Goal: Transaction & Acquisition: Book appointment/travel/reservation

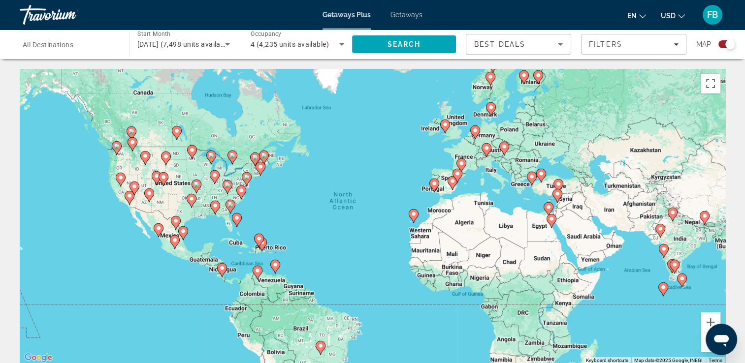
click at [436, 194] on div "To activate drag with keyboard, press Alt + Enter. Once in keyboard drag state,…" at bounding box center [373, 217] width 706 height 296
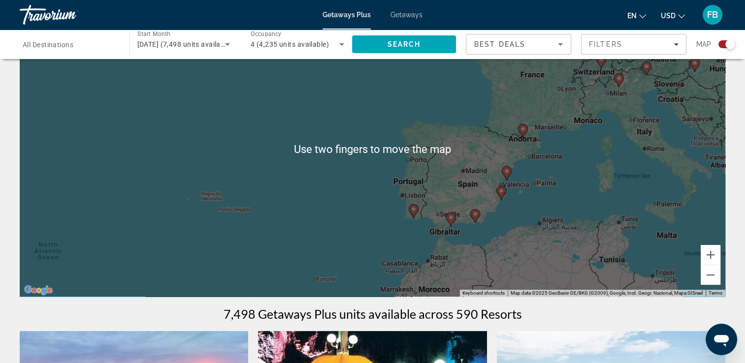
scroll to position [75, 0]
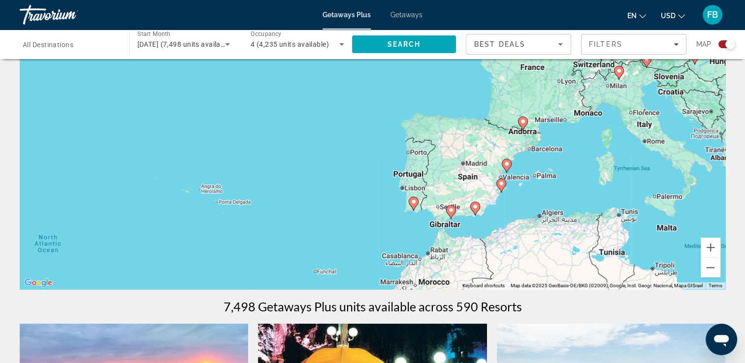
click at [416, 211] on div "To activate drag with keyboard, press Alt + Enter. Once in keyboard drag state,…" at bounding box center [373, 142] width 706 height 296
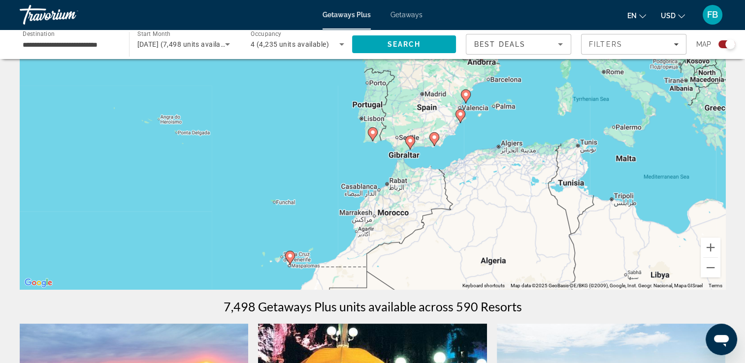
click at [372, 136] on div "To activate drag with keyboard, press Alt + Enter. Once in keyboard drag state,…" at bounding box center [373, 142] width 706 height 296
type input "**********"
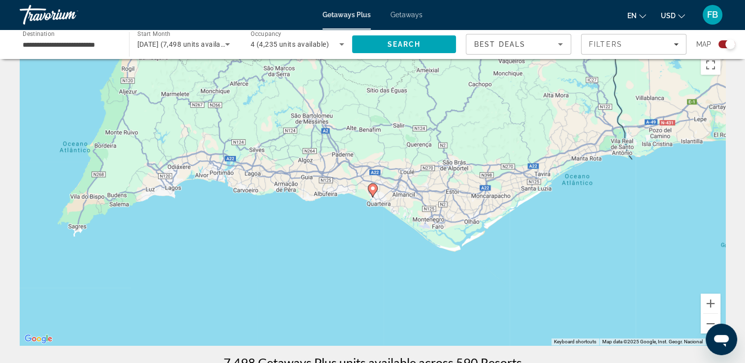
scroll to position [0, 0]
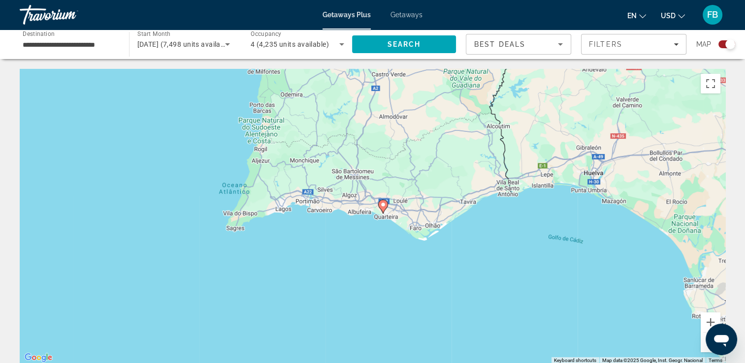
click at [382, 203] on image "Main content" at bounding box center [383, 205] width 6 height 6
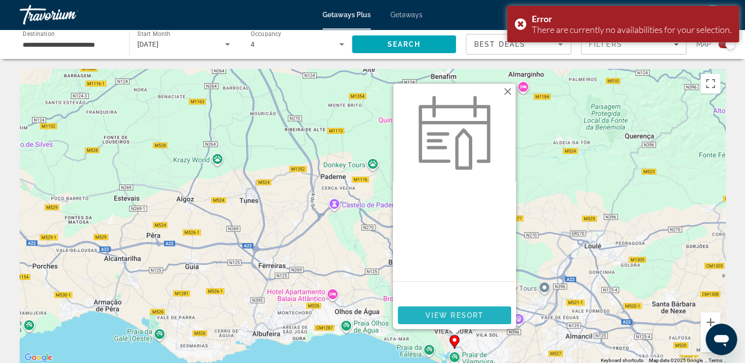
click at [460, 313] on span "View Resort" at bounding box center [454, 316] width 58 height 8
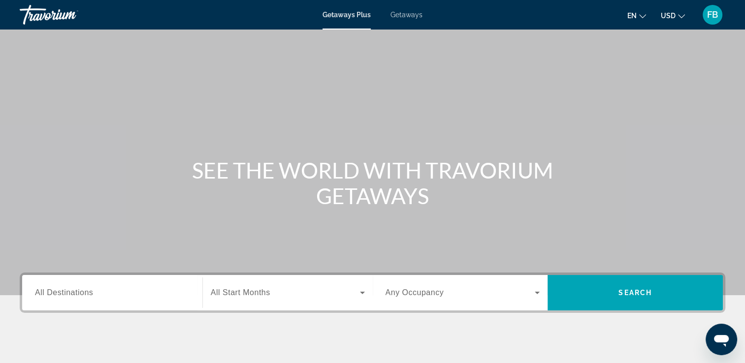
click at [272, 296] on span "Search widget" at bounding box center [285, 293] width 149 height 12
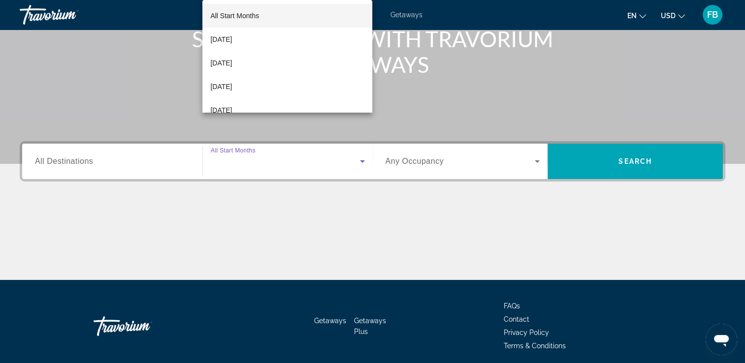
scroll to position [168, 0]
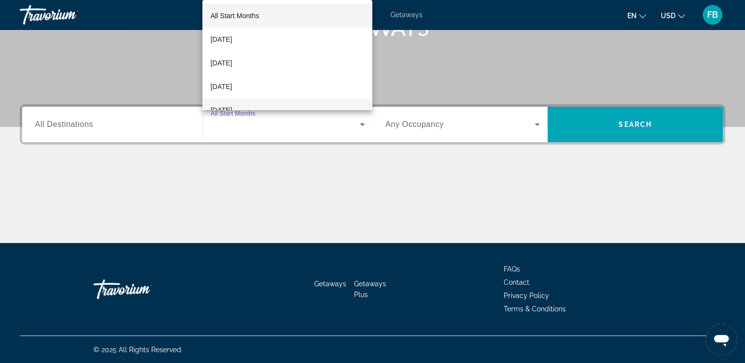
click at [250, 104] on mat-option "[DATE]" at bounding box center [287, 111] width 170 height 24
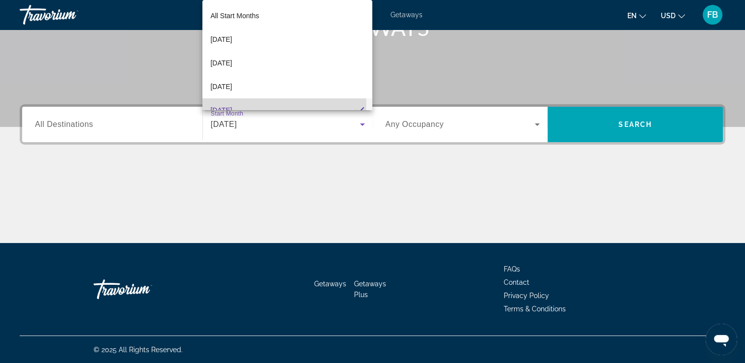
scroll to position [12, 0]
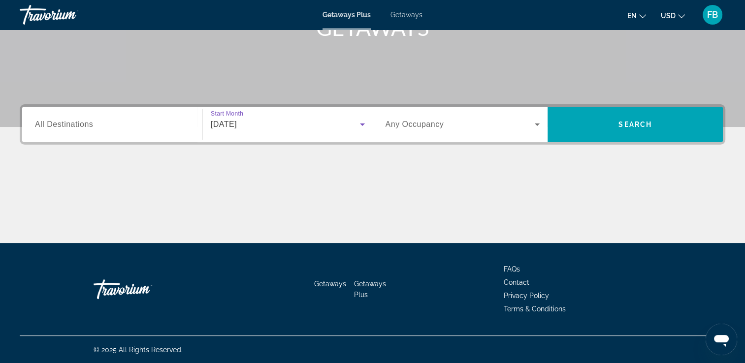
click at [129, 131] on div "Search widget" at bounding box center [112, 125] width 155 height 28
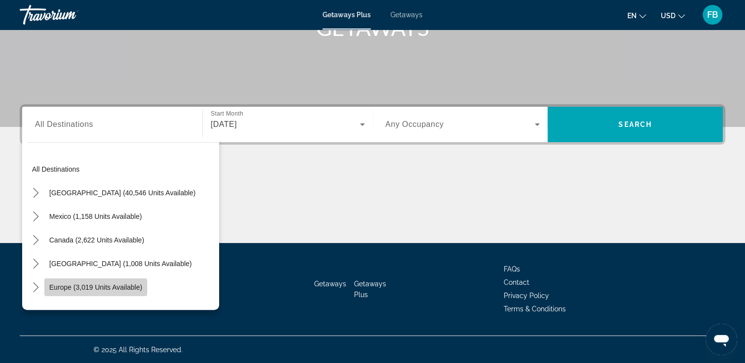
click at [127, 284] on span "Europe (3,019 units available)" at bounding box center [95, 288] width 93 height 8
type input "**********"
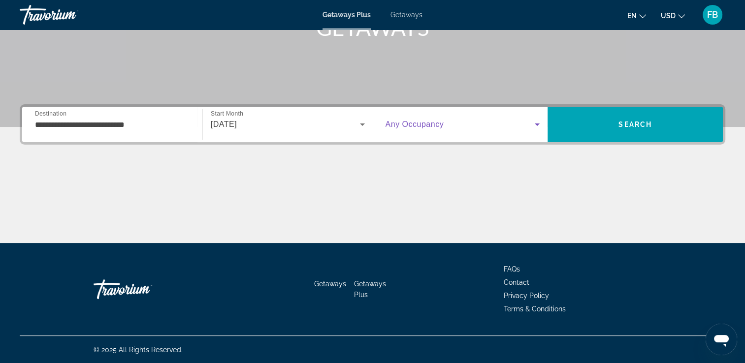
click at [528, 123] on span "Search widget" at bounding box center [461, 125] width 150 height 12
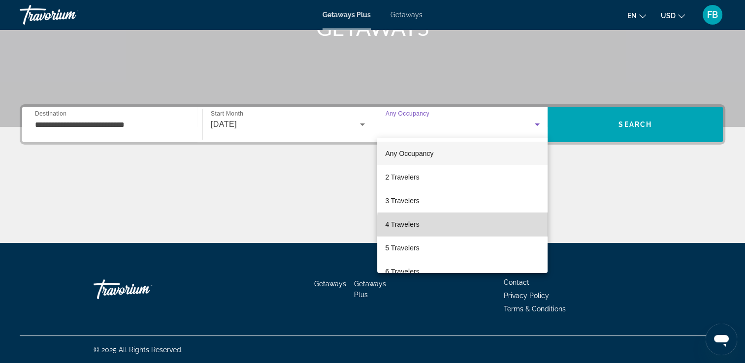
click at [479, 226] on mat-option "4 Travelers" at bounding box center [462, 225] width 170 height 24
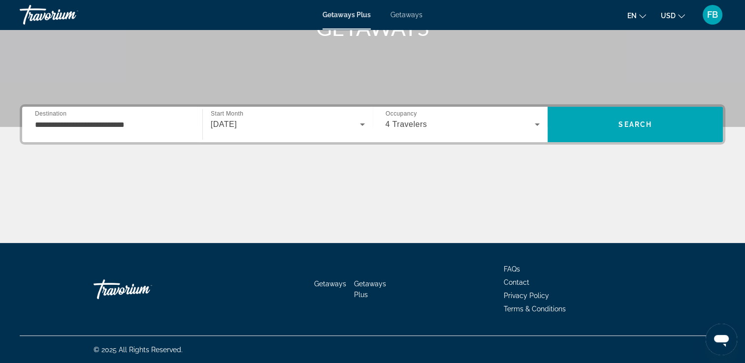
click at [676, 106] on div "**********" at bounding box center [373, 124] width 706 height 40
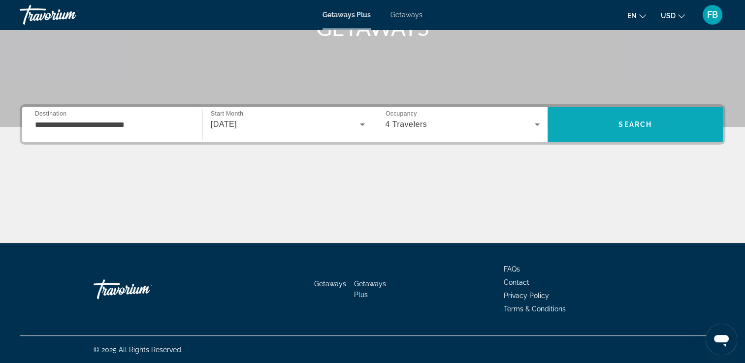
click at [680, 117] on span "Search" at bounding box center [635, 125] width 175 height 24
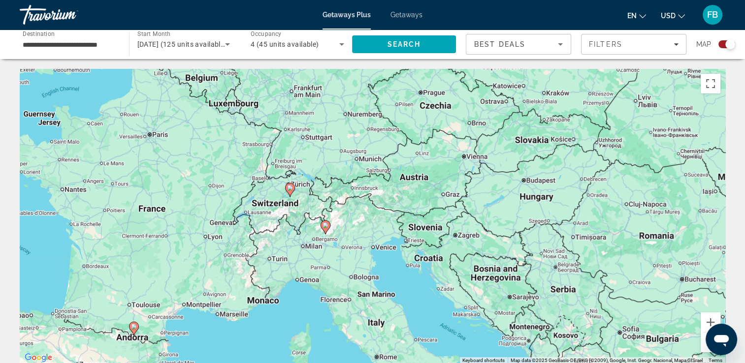
click at [327, 230] on gmp-advanced-marker "Main content" at bounding box center [326, 227] width 10 height 15
click at [327, 230] on icon "Main content" at bounding box center [325, 227] width 9 height 13
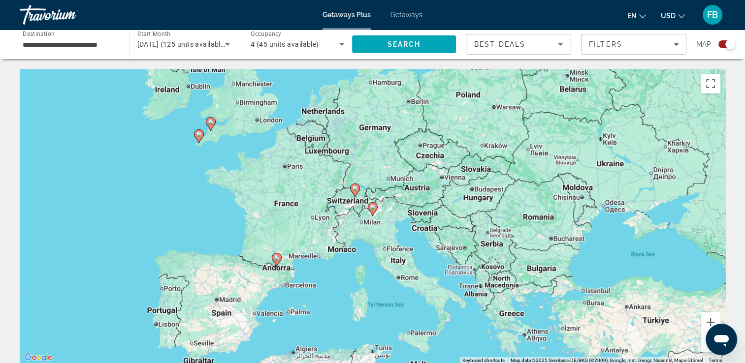
click at [375, 209] on image "Main content" at bounding box center [373, 207] width 6 height 6
type input "**********"
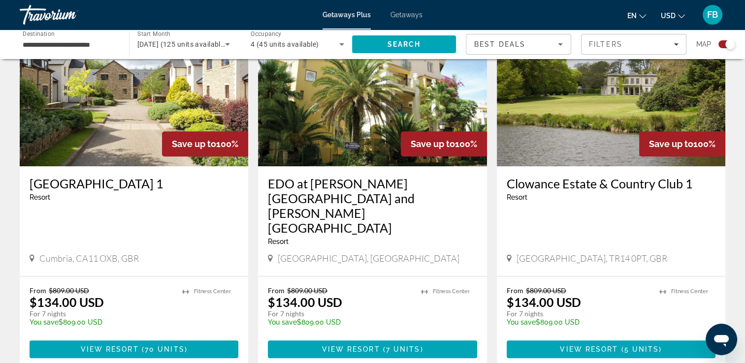
scroll to position [732, 0]
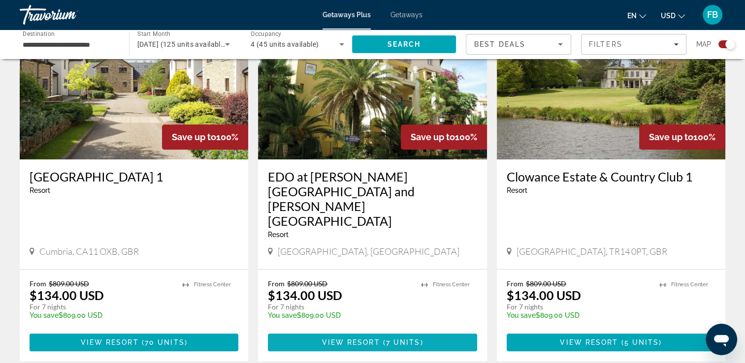
click at [381, 339] on span "Main content" at bounding box center [381, 343] width 3 height 8
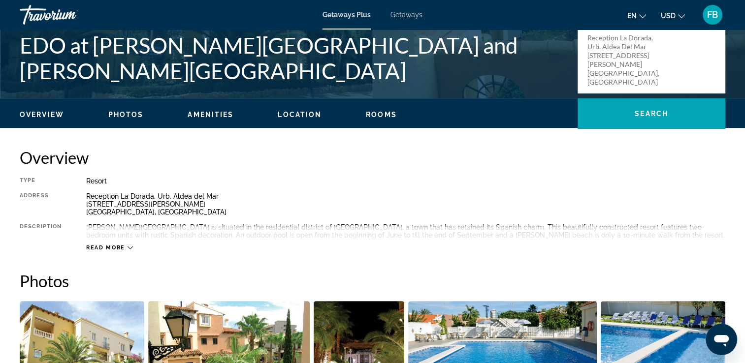
scroll to position [227, 0]
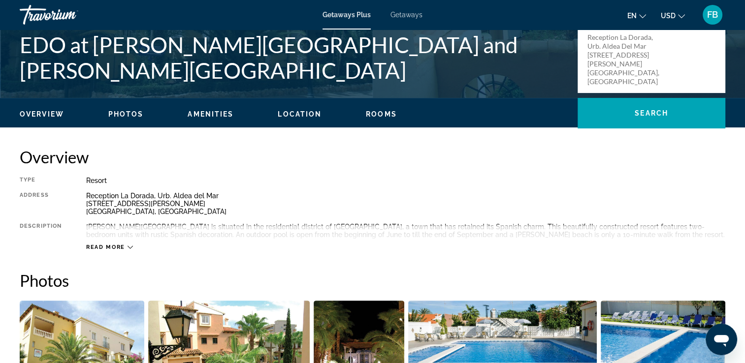
click at [130, 246] on icon "Main content" at bounding box center [130, 247] width 5 height 5
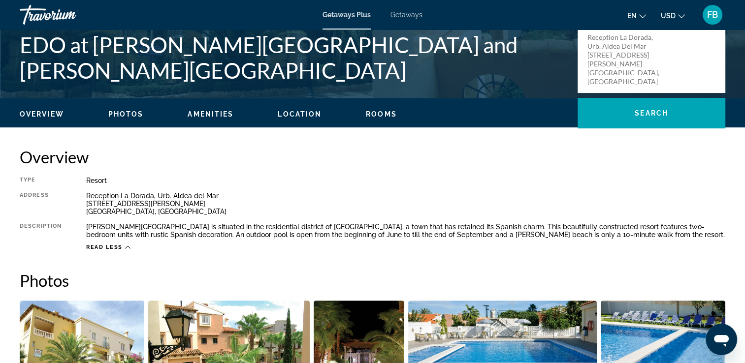
click at [525, 246] on div "Read less" at bounding box center [405, 245] width 639 height 12
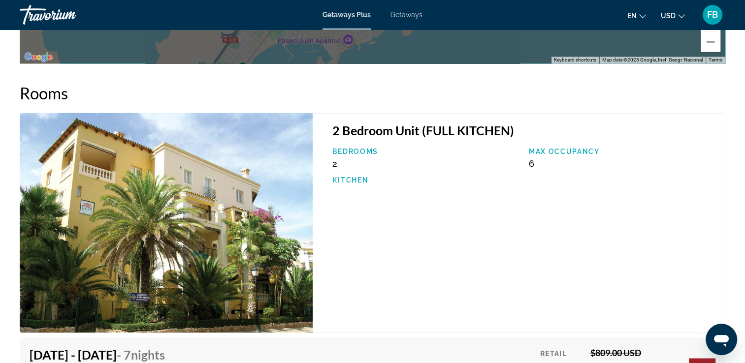
scroll to position [1501, 0]
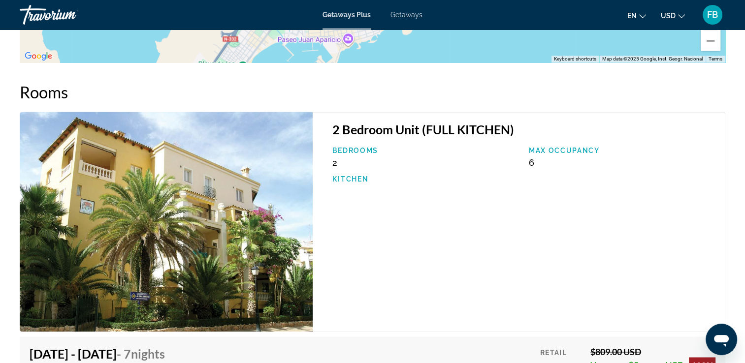
click at [603, 263] on div "2 Bedroom Unit (FULL KITCHEN) Bedrooms 2 Max Occupancy 6 Kitchen" at bounding box center [519, 222] width 413 height 220
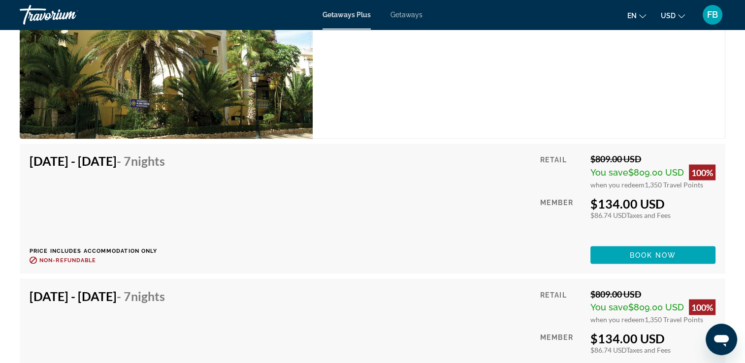
scroll to position [1711, 0]
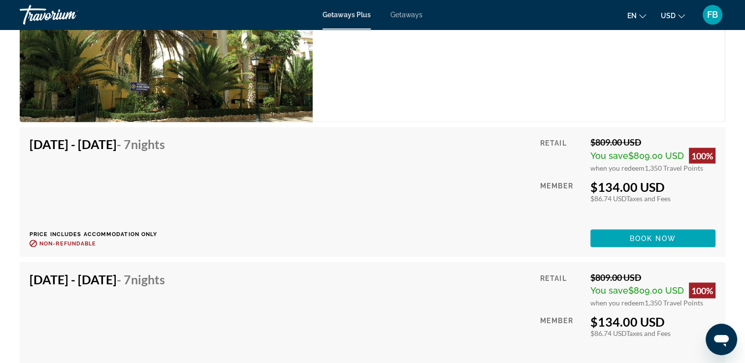
click at [343, 239] on div "[DATE] - [DATE] - 7 Nights Price includes accommodation only Refundable until :…" at bounding box center [373, 192] width 686 height 110
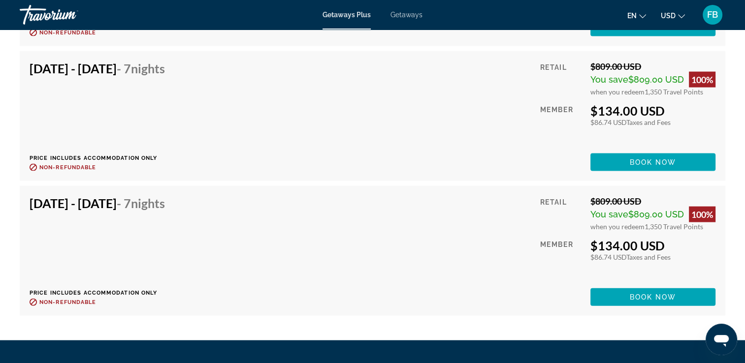
scroll to position [2057, 0]
click at [638, 163] on span "Book now" at bounding box center [653, 163] width 47 height 8
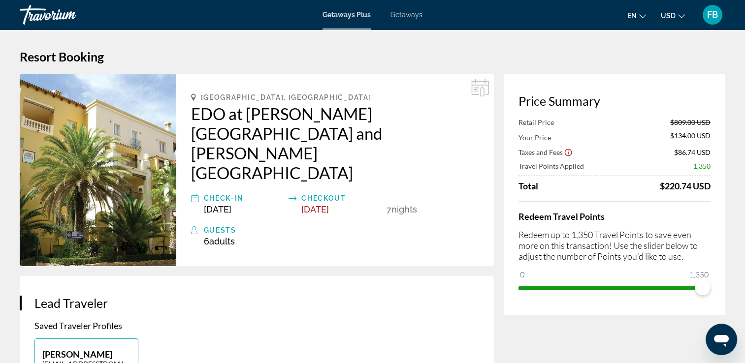
click at [395, 296] on h3 "Lead Traveler" at bounding box center [256, 303] width 445 height 15
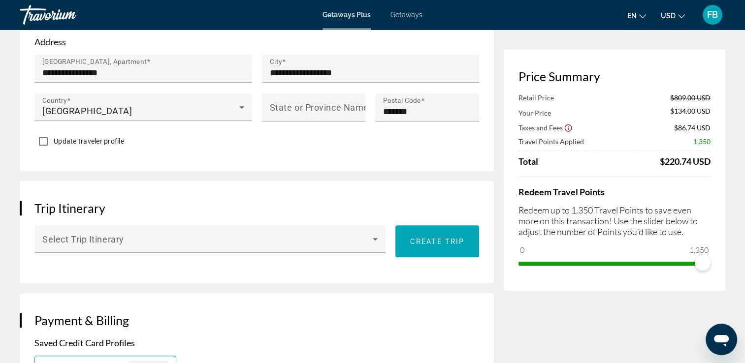
scroll to position [486, 0]
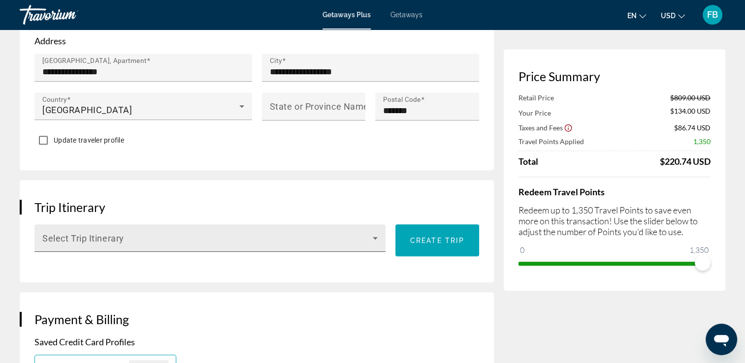
click at [379, 232] on icon "Main content" at bounding box center [375, 238] width 12 height 12
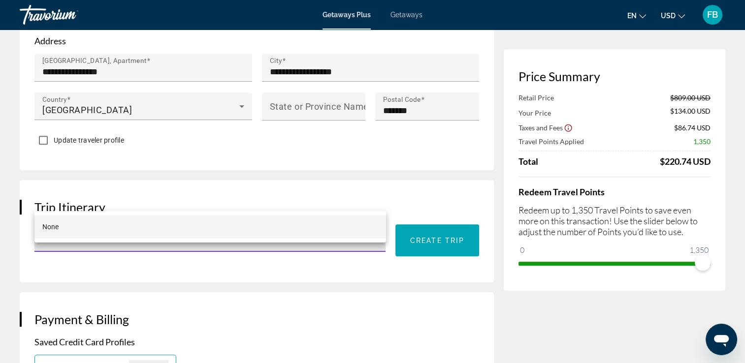
click at [364, 194] on div at bounding box center [372, 181] width 745 height 363
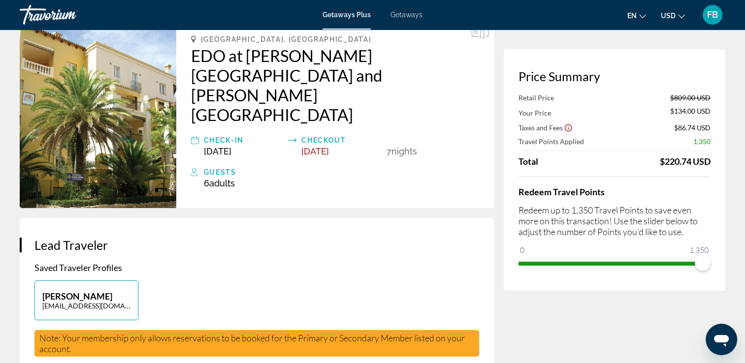
scroll to position [0, 0]
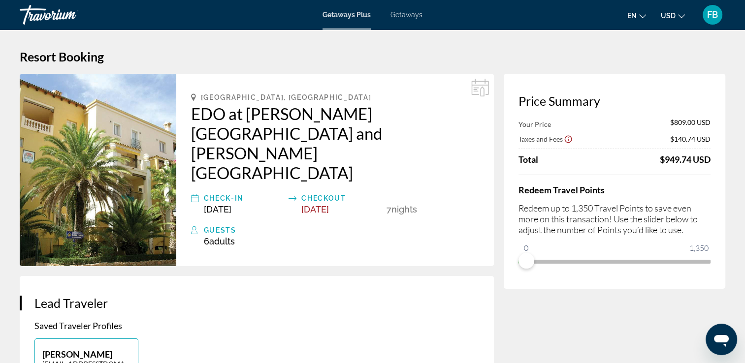
click at [304, 321] on p "Saved Traveler Profiles" at bounding box center [256, 326] width 445 height 11
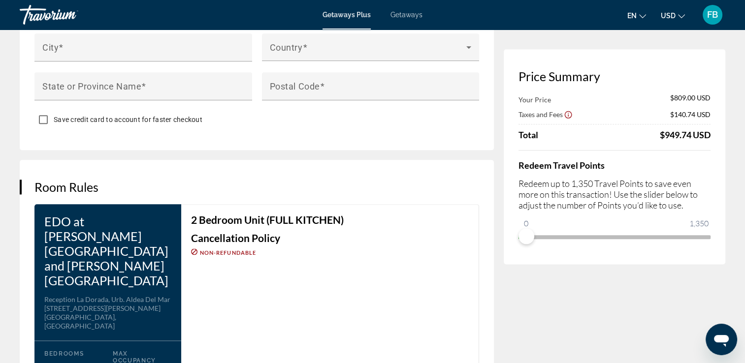
scroll to position [1150, 0]
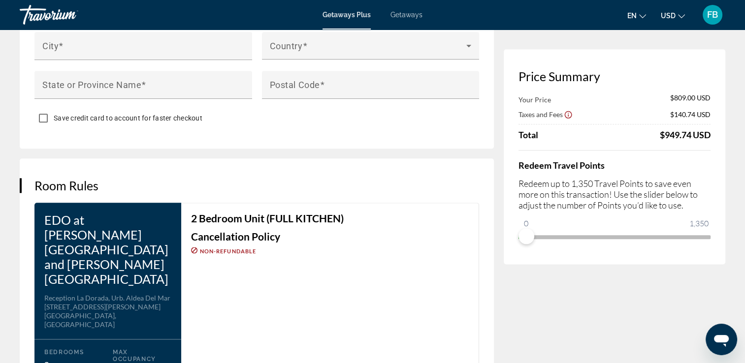
click at [383, 213] on h3 "2 Bedroom Unit (FULL KITCHEN)" at bounding box center [330, 218] width 278 height 11
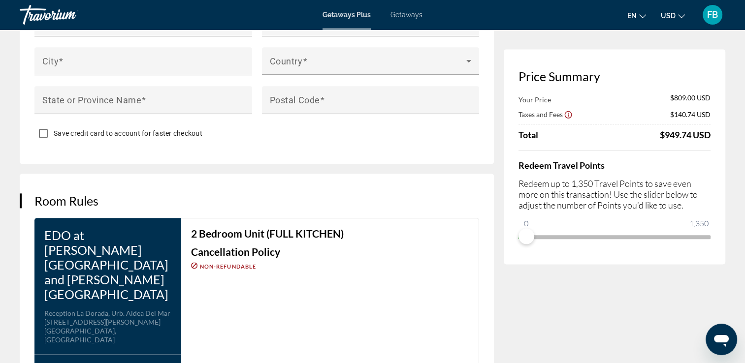
scroll to position [1134, 0]
click at [423, 175] on div "Room Rules EDO at [PERSON_NAME][GEOGRAPHIC_DATA] and [PERSON_NAME] del Mar Addr…" at bounding box center [257, 310] width 474 height 271
click at [396, 304] on div "2 Bedroom Unit (FULL KITCHEN) Cancellation Policy Non-refundable" at bounding box center [330, 322] width 298 height 207
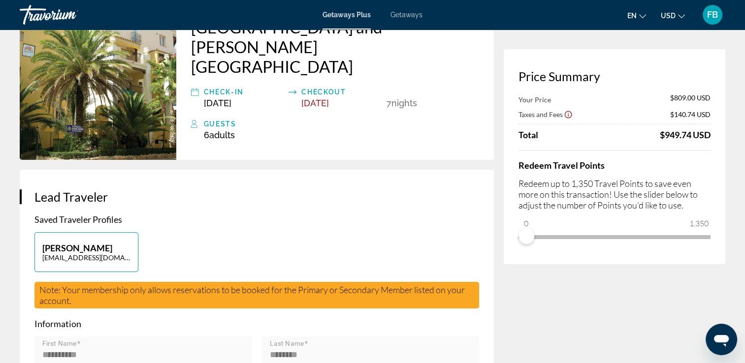
scroll to position [0, 0]
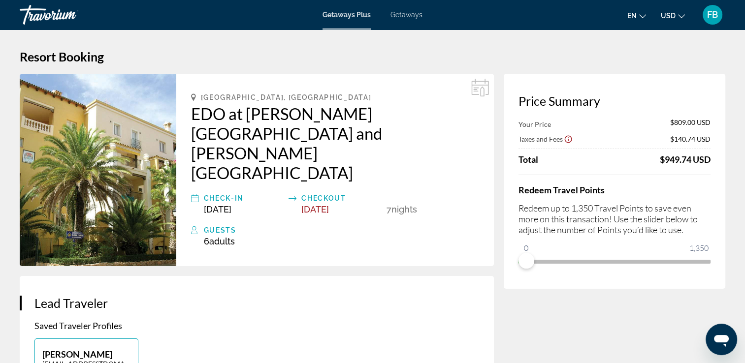
click at [132, 163] on img "Main content" at bounding box center [98, 170] width 157 height 193
click at [127, 176] on img "Main content" at bounding box center [98, 170] width 157 height 193
click at [145, 159] on img "Main content" at bounding box center [98, 170] width 157 height 193
click at [149, 167] on img "Main content" at bounding box center [98, 170] width 157 height 193
click at [151, 164] on img "Main content" at bounding box center [98, 170] width 157 height 193
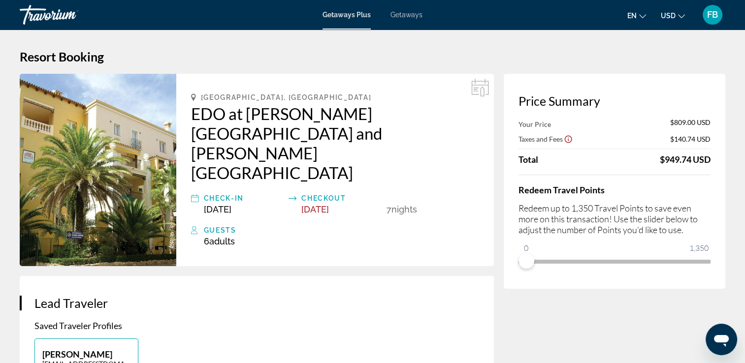
click at [121, 186] on img "Main content" at bounding box center [98, 170] width 157 height 193
click at [110, 188] on img "Main content" at bounding box center [98, 170] width 157 height 193
click at [134, 171] on img "Main content" at bounding box center [98, 170] width 157 height 193
click at [127, 181] on img "Main content" at bounding box center [98, 170] width 157 height 193
click at [129, 189] on img "Main content" at bounding box center [98, 170] width 157 height 193
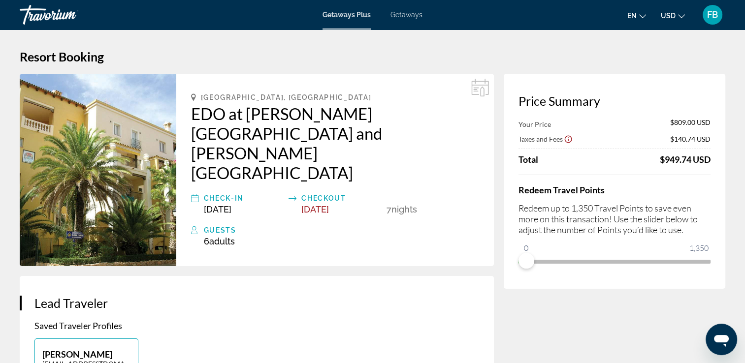
click at [135, 173] on img "Main content" at bounding box center [98, 170] width 157 height 193
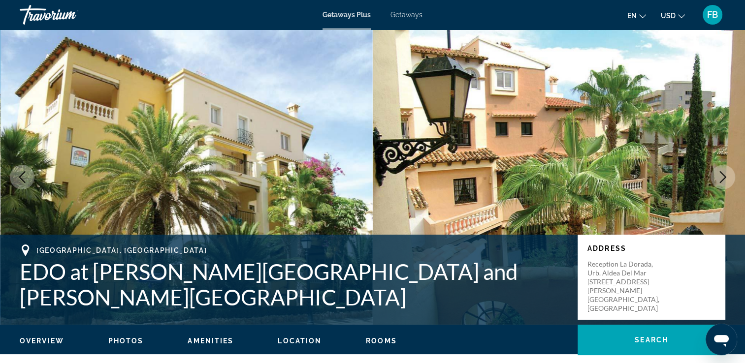
click at [720, 180] on icon "Next image" at bounding box center [723, 177] width 12 height 12
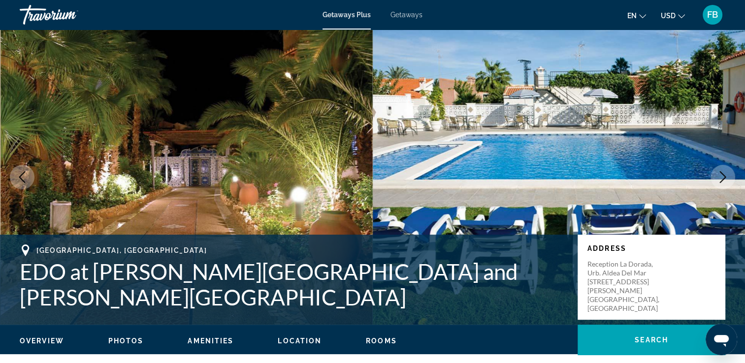
click at [720, 180] on icon "Next image" at bounding box center [723, 177] width 12 height 12
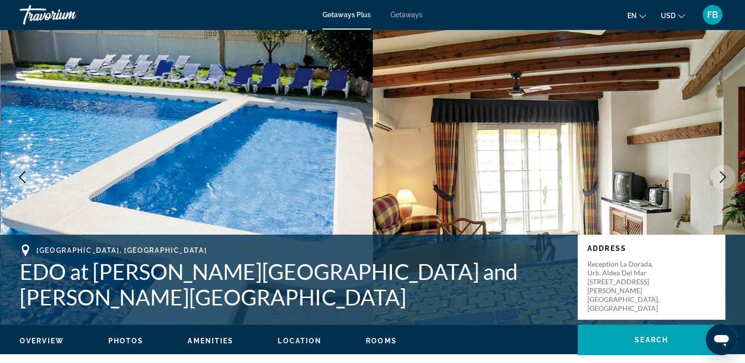
click at [720, 180] on icon "Next image" at bounding box center [723, 177] width 12 height 12
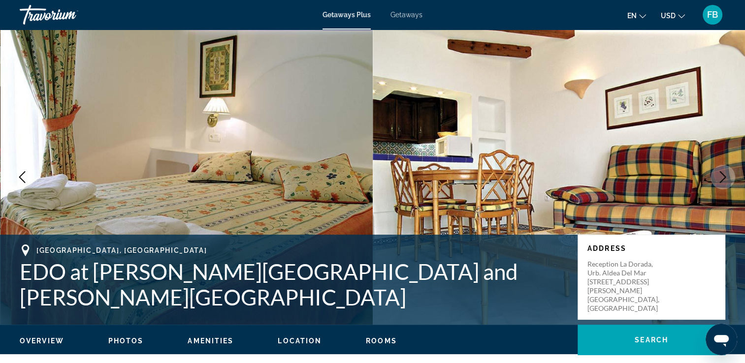
click at [720, 180] on icon "Next image" at bounding box center [723, 177] width 12 height 12
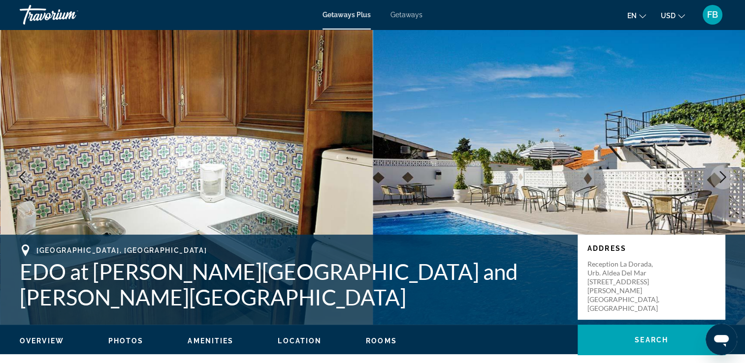
click at [30, 172] on button "Previous image" at bounding box center [22, 177] width 25 height 25
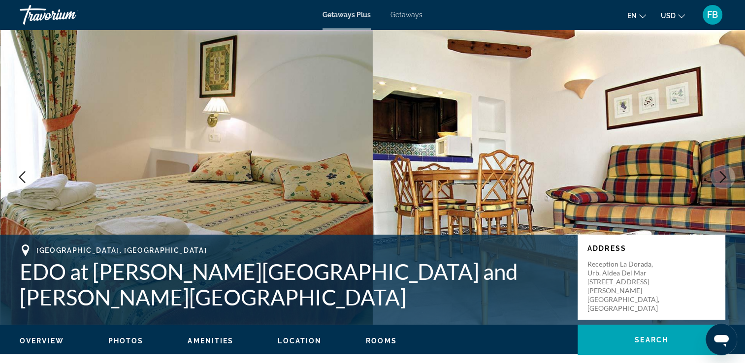
click at [11, 172] on button "Previous image" at bounding box center [22, 177] width 25 height 25
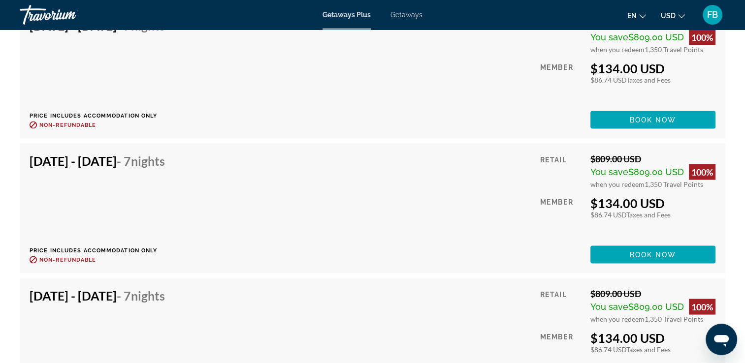
scroll to position [1829, 0]
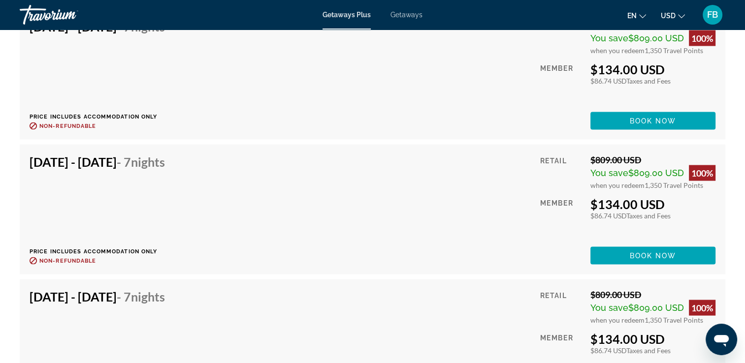
click at [526, 318] on div "[DATE] - [DATE] - 7 Nights Price includes accommodation only Refundable until :…" at bounding box center [373, 344] width 686 height 110
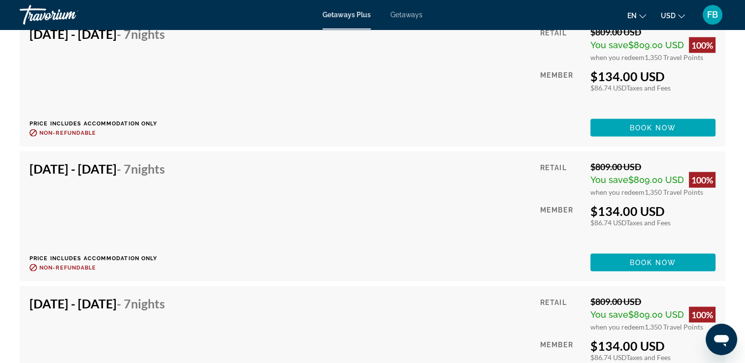
scroll to position [1964, 0]
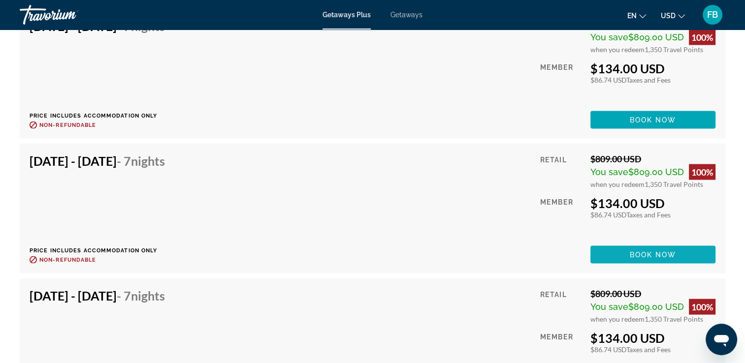
click at [634, 256] on span "Book now" at bounding box center [653, 255] width 47 height 8
